Goal: Task Accomplishment & Management: Manage account settings

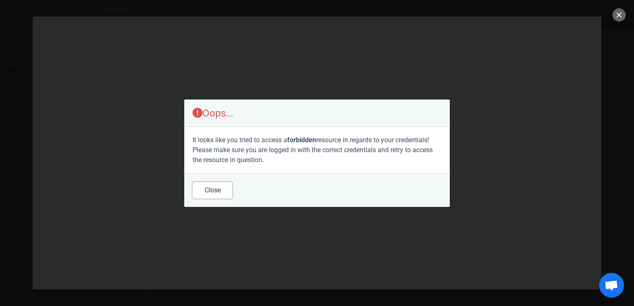
click at [205, 193] on button "Close" at bounding box center [213, 190] width 40 height 17
click at [217, 186] on button "Close" at bounding box center [213, 190] width 40 height 17
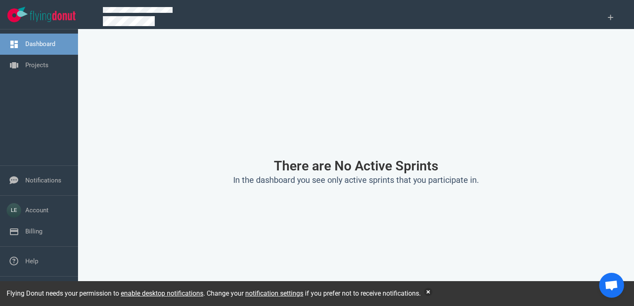
click at [22, 79] on nav "Dashboard Projects" at bounding box center [39, 54] width 78 height 51
click at [25, 69] on link "Projects" at bounding box center [36, 64] width 23 height 7
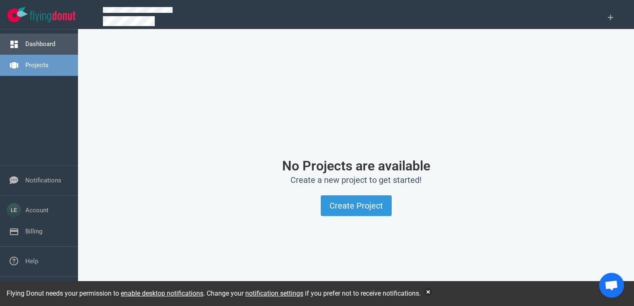
click at [32, 43] on link "Dashboard" at bounding box center [40, 43] width 30 height 7
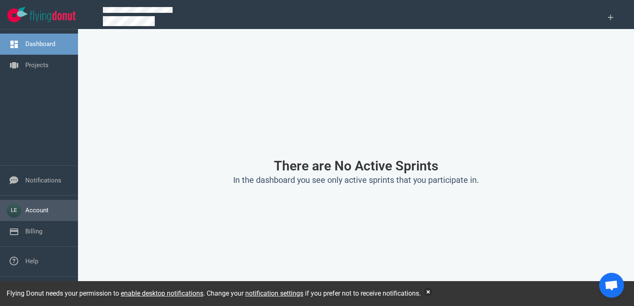
click at [49, 207] on link "Account" at bounding box center [36, 210] width 23 height 7
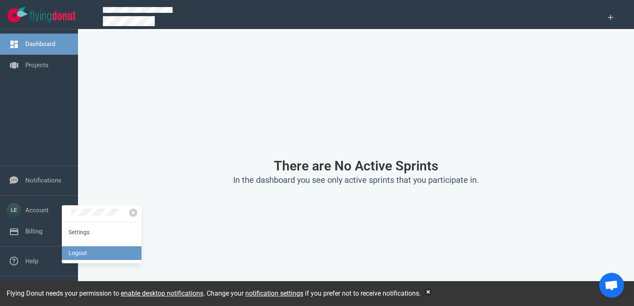
click at [78, 247] on link "Logout" at bounding box center [102, 254] width 80 height 14
